Goal: Information Seeking & Learning: Stay updated

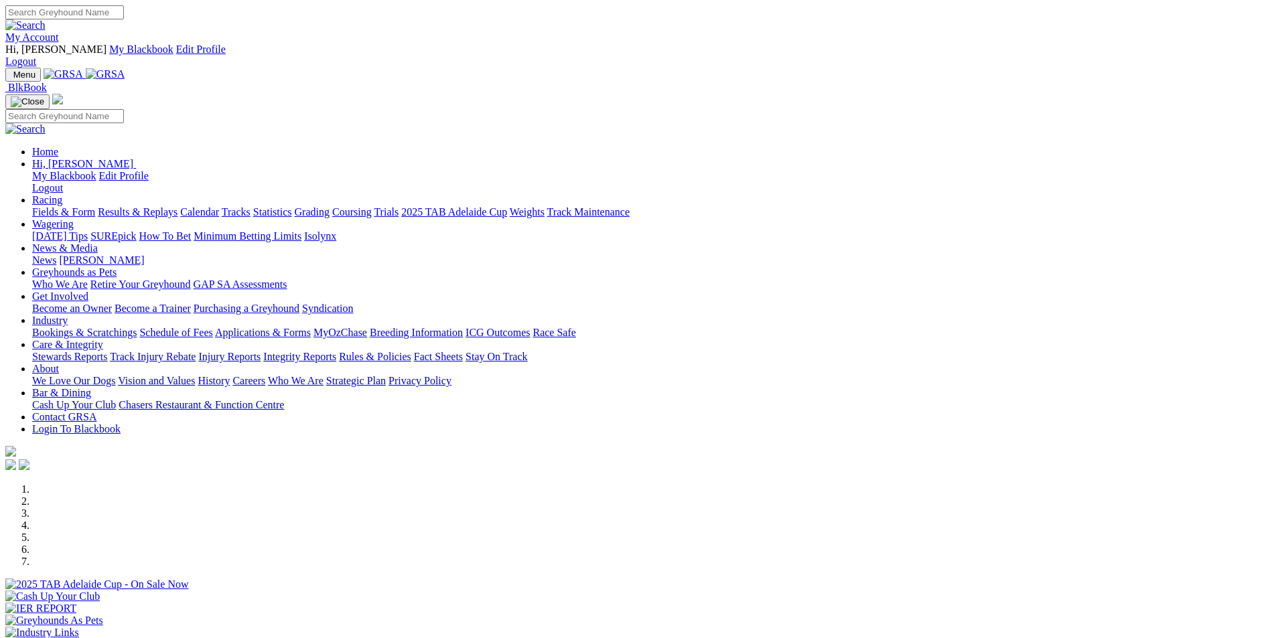
click at [178, 206] on link "Results & Replays" at bounding box center [138, 211] width 80 height 11
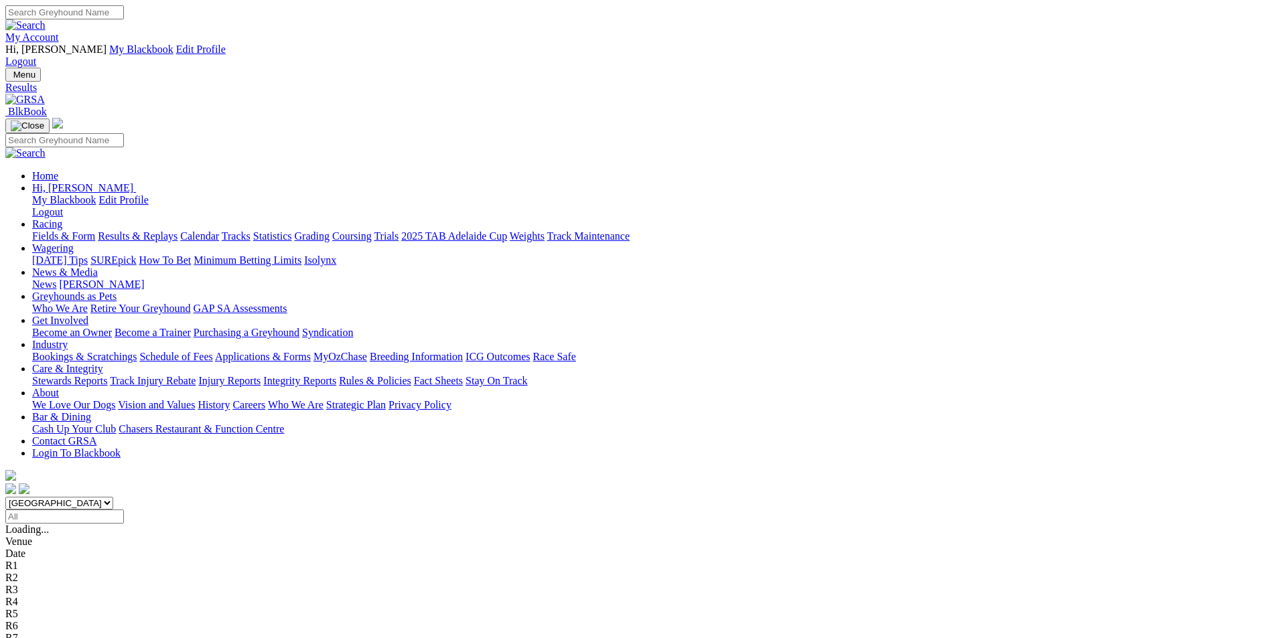
click at [98, 524] on span "10 races" at bounding box center [80, 529] width 36 height 11
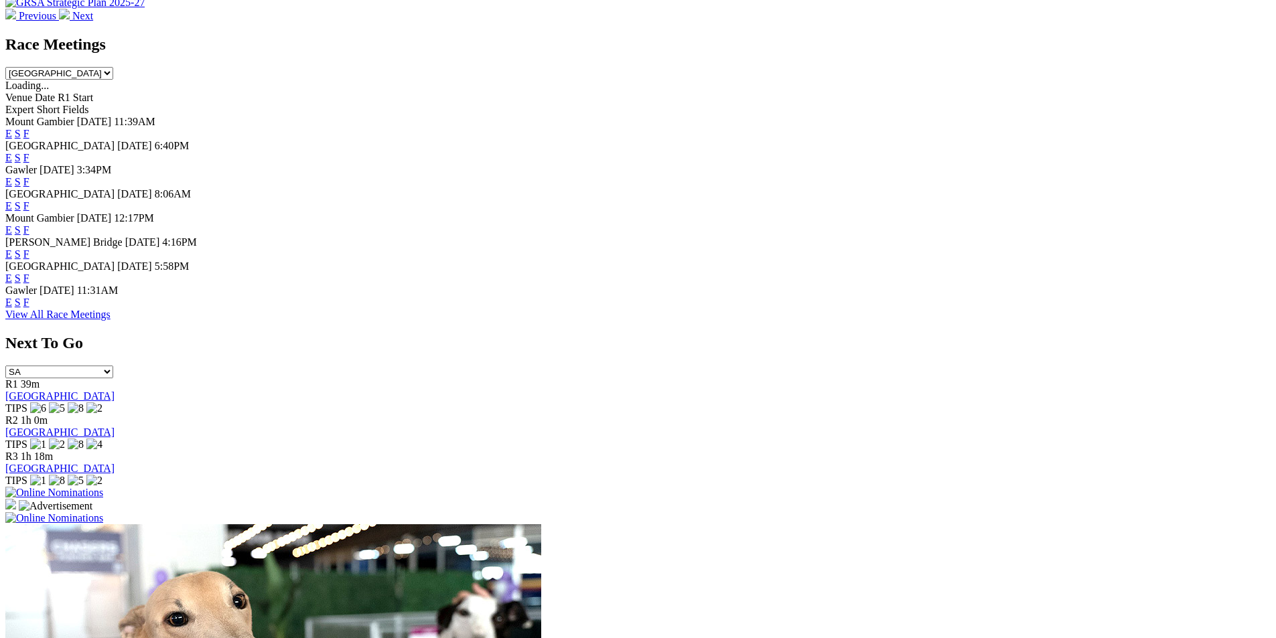
scroll to position [693, 0]
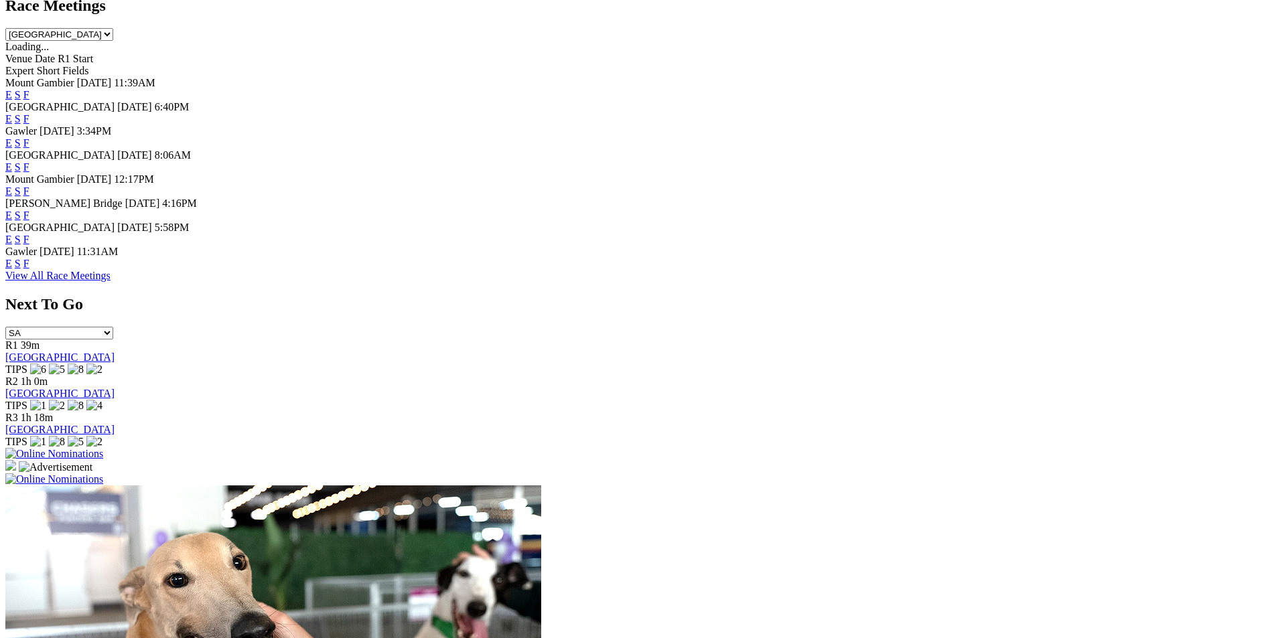
click at [29, 137] on link "F" at bounding box center [26, 142] width 6 height 11
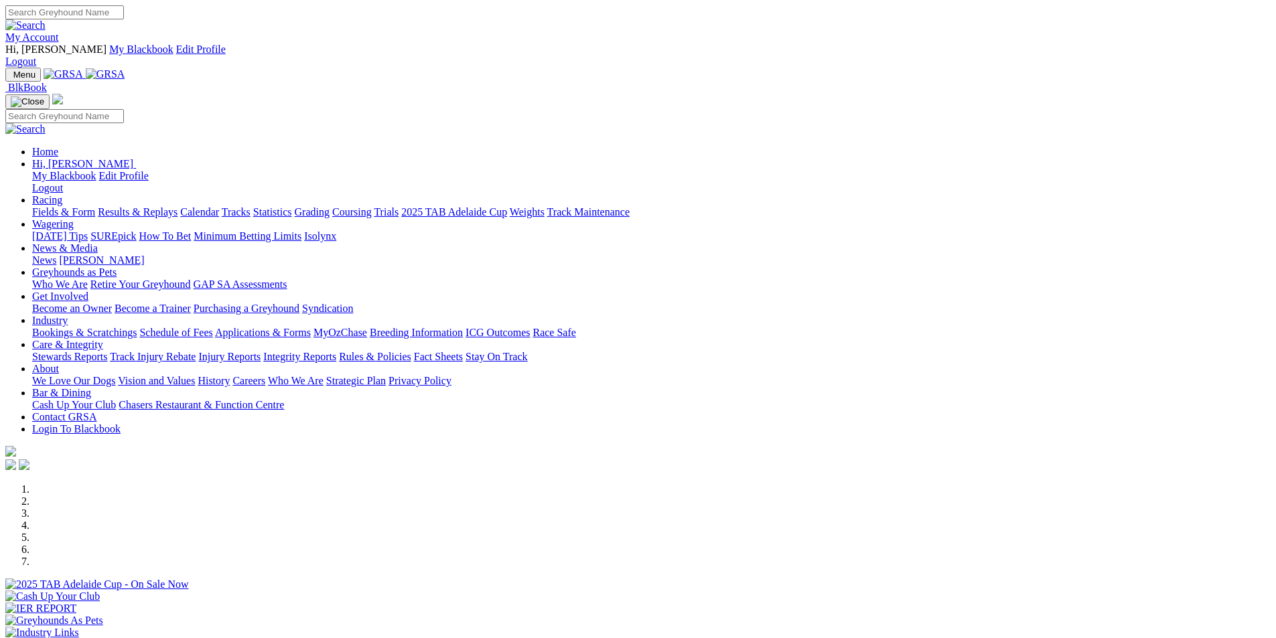
click at [116, 484] on div "Previous Next" at bounding box center [638, 580] width 1266 height 193
